Goal: Obtain resource: Download file/media

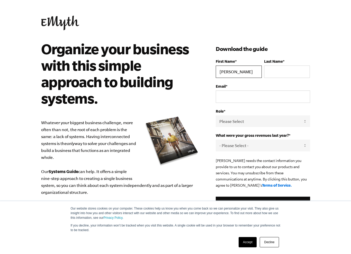
type input "Bryon Emyth"
type input "Brandt"
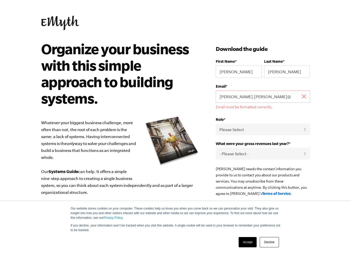
click at [200, 92] on div "Organize your business with this simple approach to building systems. Whatever …" at bounding box center [128, 163] width 175 height 245
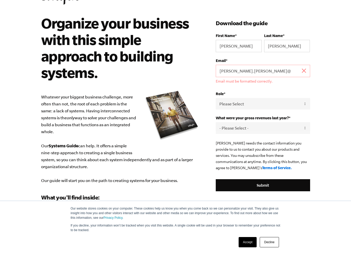
scroll to position [27, 0]
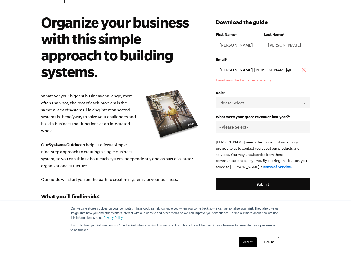
click at [262, 70] on input "Bryon.Brandt@" at bounding box center [263, 70] width 94 height 12
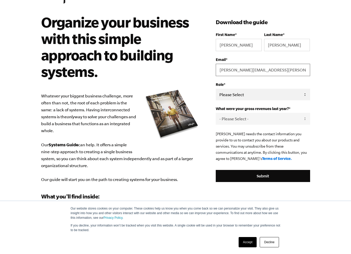
type input "Bryon.Brandt@iCloud.com"
select select "Owner"
select select "0-75K"
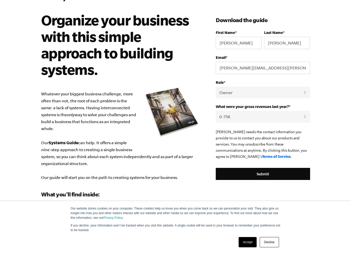
scroll to position [30, 0]
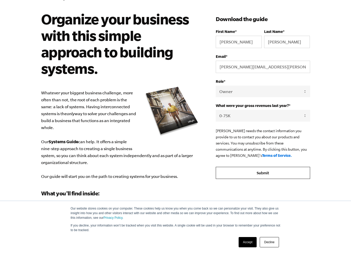
click at [263, 174] on input "Submit" at bounding box center [263, 173] width 94 height 12
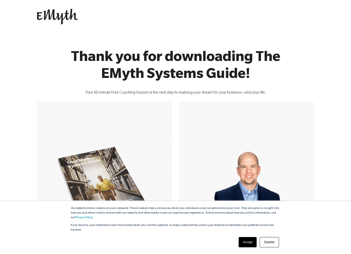
click at [248, 242] on link "Accept" at bounding box center [248, 242] width 18 height 10
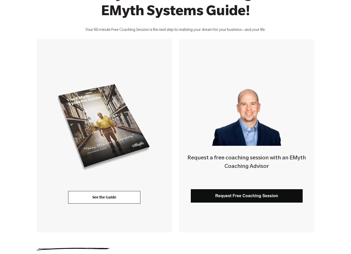
scroll to position [64, 0]
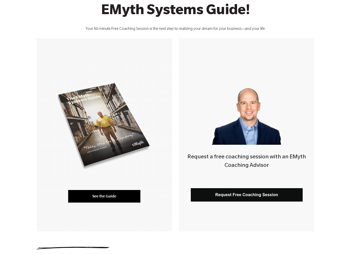
click at [104, 198] on link "See the Guide" at bounding box center [104, 196] width 72 height 12
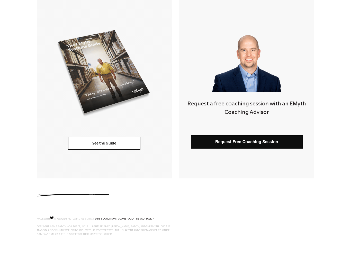
scroll to position [0, 0]
